Goal: Transaction & Acquisition: Purchase product/service

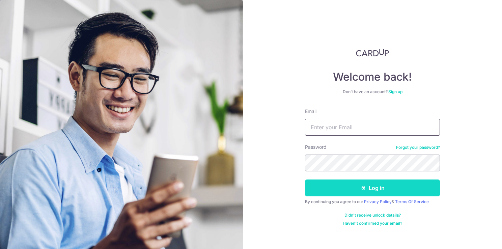
type input "wendyyeo1981@yahoo.com"
click at [345, 191] on button "Log in" at bounding box center [372, 187] width 135 height 17
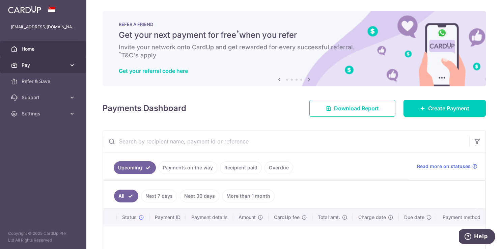
click at [45, 59] on link "Pay" at bounding box center [43, 65] width 86 height 16
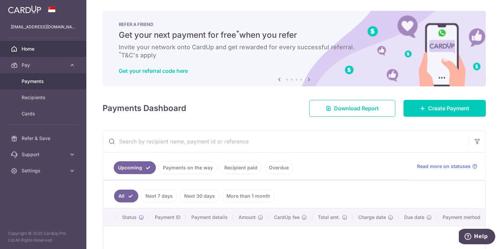
click at [46, 78] on span "Payments" at bounding box center [44, 81] width 45 height 7
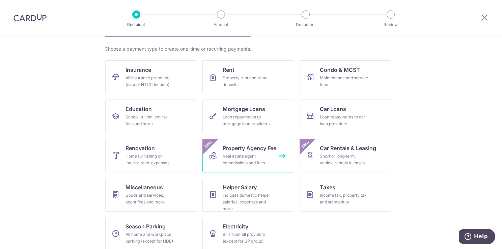
scroll to position [53, 0]
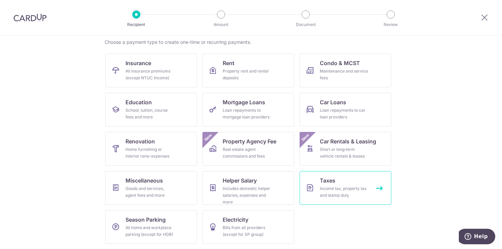
click at [316, 179] on link "Taxes Income tax, property tax and stamp duty" at bounding box center [345, 188] width 92 height 34
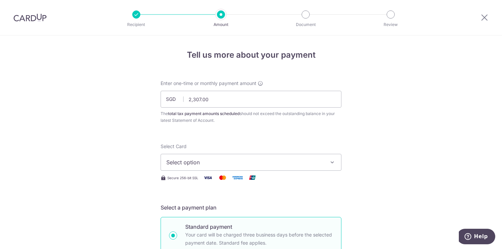
type input "2,307.00"
click at [219, 161] on span "Select option" at bounding box center [244, 162] width 157 height 8
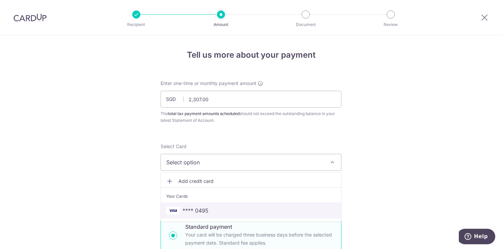
click at [197, 212] on span "**** 0495" at bounding box center [195, 210] width 26 height 8
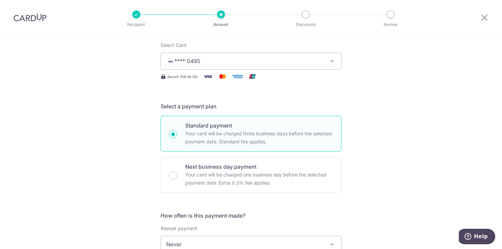
scroll to position [169, 0]
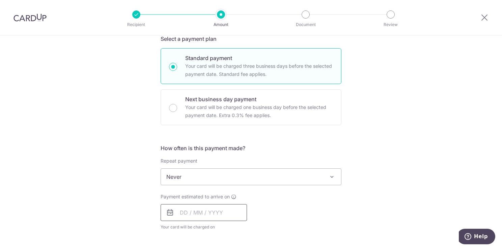
click at [214, 211] on input "text" at bounding box center [203, 212] width 86 height 17
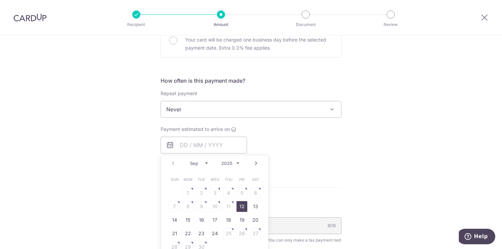
click at [239, 204] on link "12" at bounding box center [241, 206] width 11 height 11
type input "[DATE]"
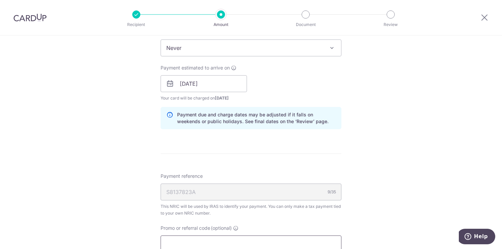
scroll to position [337, 0]
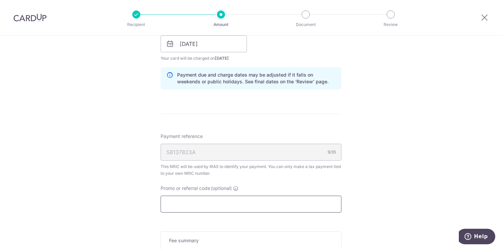
click at [198, 202] on input "Promo or referral code (optional)" at bounding box center [250, 204] width 181 height 17
paste input "MCTAX25N"
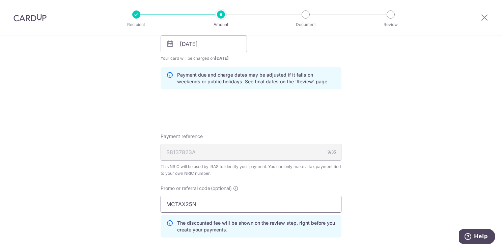
scroll to position [405, 0]
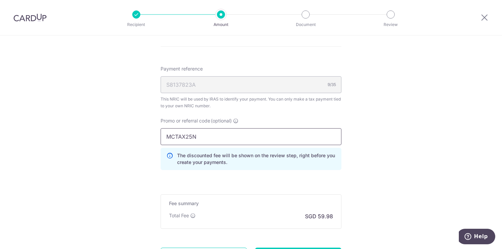
type input "MCTAX25N"
click at [240, 194] on div "Fee summary Base fee Extend fee Next-day fee Total Fee SGD 59.98" at bounding box center [250, 211] width 181 height 34
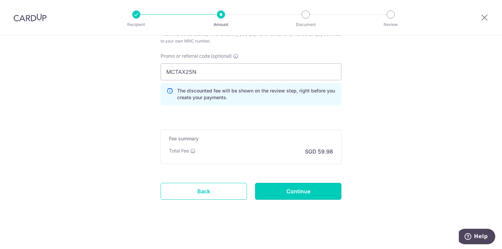
click at [278, 185] on input "Continue" at bounding box center [298, 191] width 86 height 17
type input "Create Schedule"
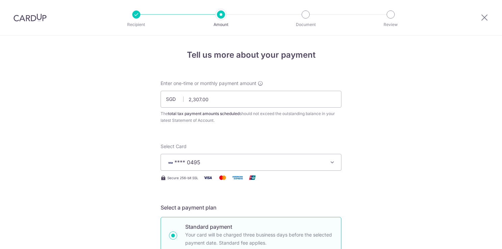
scroll to position [479, 0]
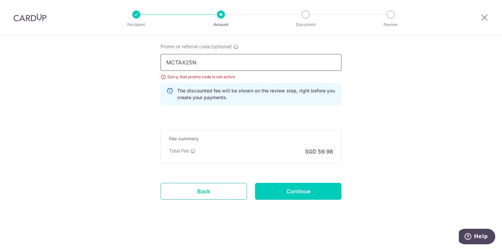
click at [222, 61] on input "MCTAX25N" at bounding box center [250, 62] width 181 height 17
type input "MCTAX25"
click button "Add Card" at bounding box center [0, 0] width 0 height 0
click at [307, 187] on input "Continue" at bounding box center [298, 191] width 86 height 17
type input "Update Schedule"
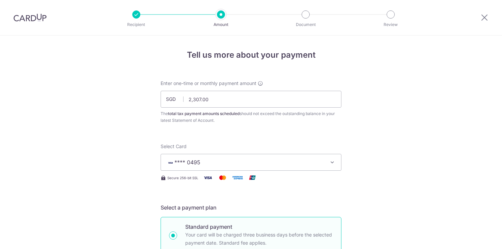
scroll to position [479, 0]
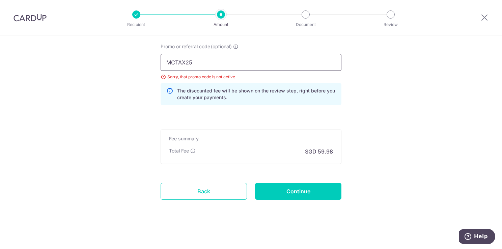
drag, startPoint x: 228, startPoint y: 64, endPoint x: 122, endPoint y: 52, distance: 106.6
paste input "VTAX25ONE"
type input "VTAX25ONE"
click at [277, 192] on input "Continue" at bounding box center [298, 191] width 86 height 17
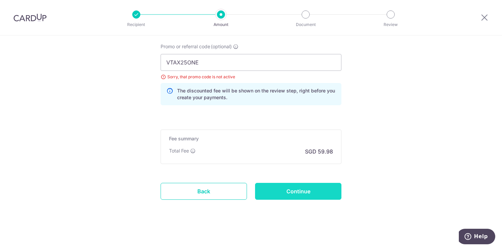
type input "Update Schedule"
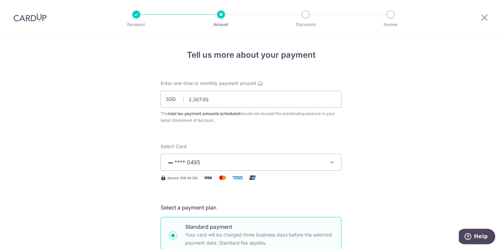
scroll to position [479, 0]
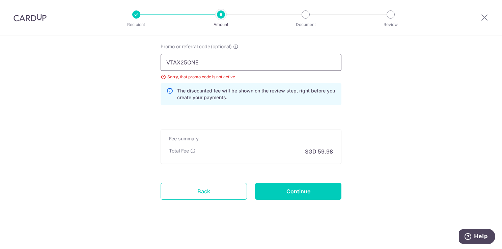
drag, startPoint x: 221, startPoint y: 64, endPoint x: 139, endPoint y: 64, distance: 81.6
paste input "MILELION"
type input "MILELION"
click at [288, 194] on input "Continue" at bounding box center [298, 191] width 86 height 17
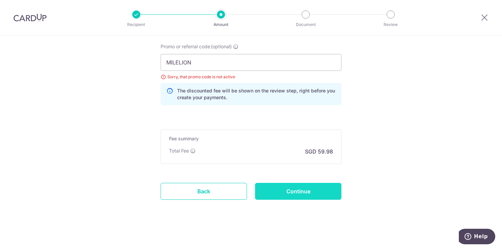
type input "Update Schedule"
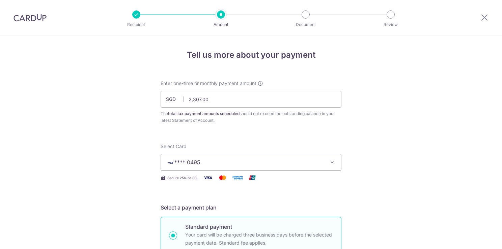
scroll to position [479, 0]
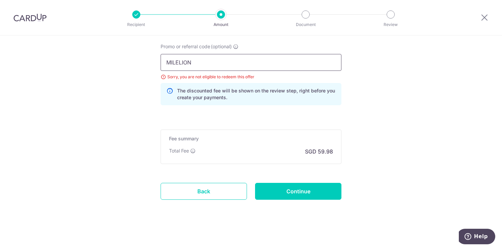
drag, startPoint x: 197, startPoint y: 60, endPoint x: 122, endPoint y: 57, distance: 74.9
paste input "OCBC155"
type input "OCBC155"
click at [288, 183] on input "Continue" at bounding box center [298, 191] width 86 height 17
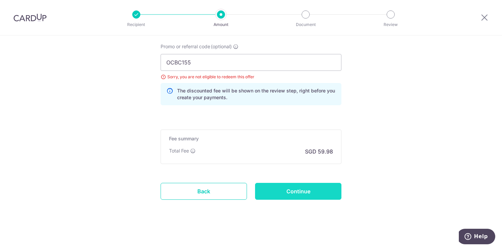
type input "Update Schedule"
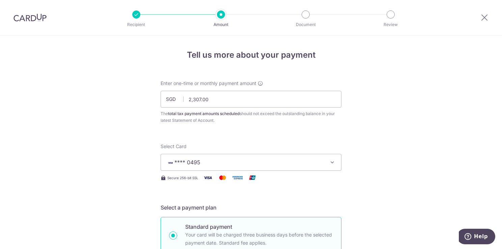
scroll to position [479, 0]
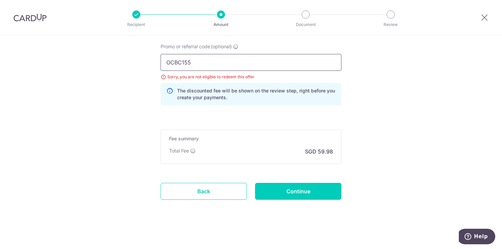
drag, startPoint x: 137, startPoint y: 55, endPoint x: 82, endPoint y: 49, distance: 54.6
paste input "TAX173"
type input "OCBCTAX173"
click at [295, 187] on input "Continue" at bounding box center [298, 191] width 86 height 17
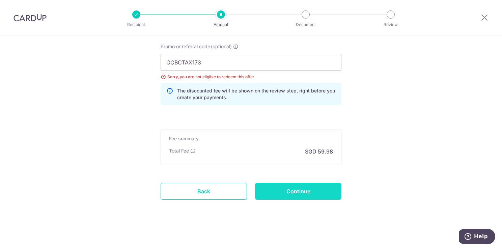
type input "Update Schedule"
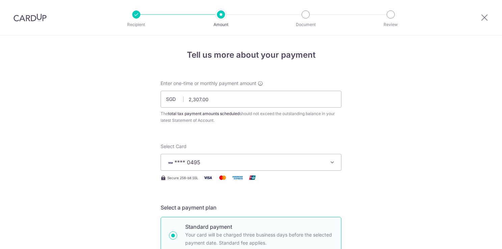
scroll to position [479, 0]
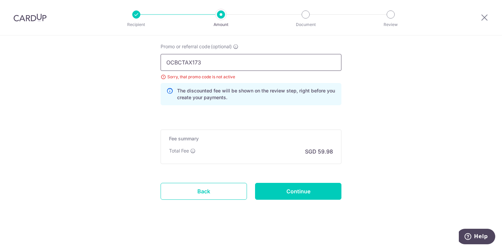
drag, startPoint x: 173, startPoint y: 61, endPoint x: 105, endPoint y: 56, distance: 68.0
paste input "18"
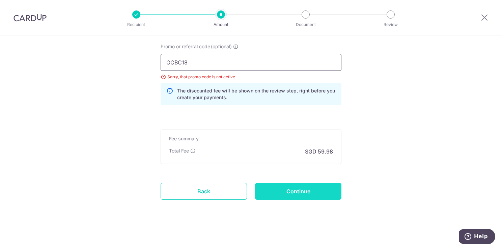
type input "OCBC18"
click at [281, 188] on input "Continue" at bounding box center [298, 191] width 86 height 17
type input "Update Schedule"
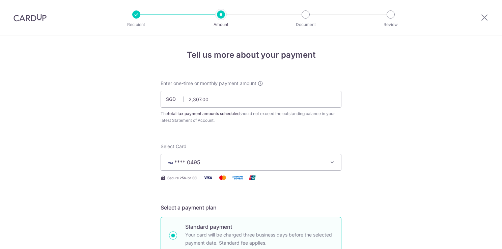
scroll to position [479, 0]
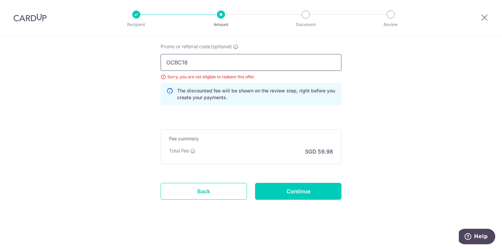
drag, startPoint x: 202, startPoint y: 63, endPoint x: 103, endPoint y: 53, distance: 98.9
paste input "95"
type input "OCBC195"
click at [268, 195] on input "Continue" at bounding box center [298, 191] width 86 height 17
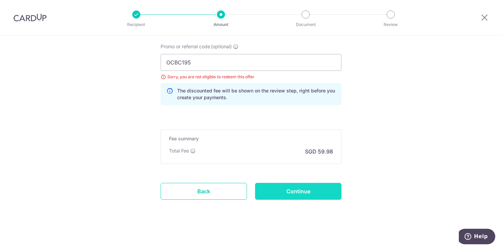
type input "Update Schedule"
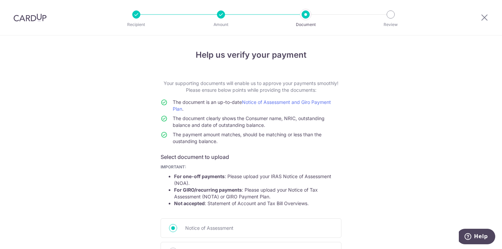
scroll to position [94, 0]
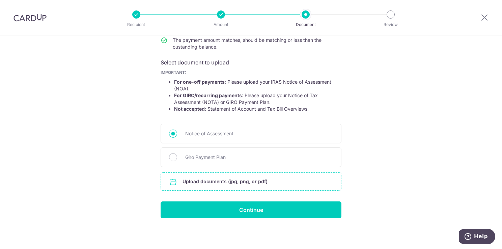
click at [218, 184] on input "file" at bounding box center [251, 182] width 180 height 18
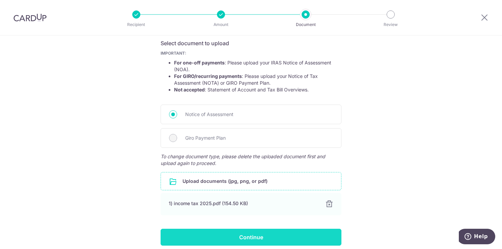
scroll to position [128, 0]
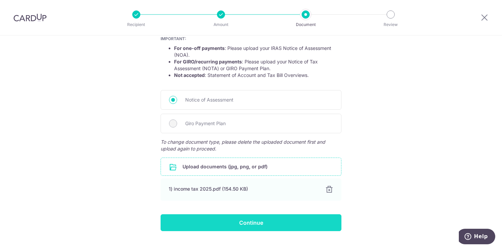
click at [243, 225] on input "Continue" at bounding box center [250, 222] width 181 height 17
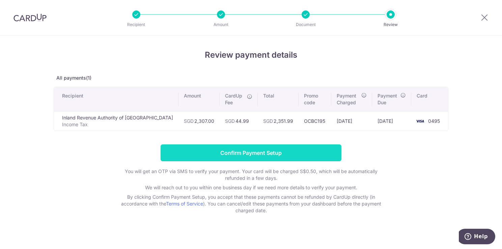
click at [275, 153] on input "Confirm Payment Setup" at bounding box center [250, 152] width 181 height 17
